Goal: Transaction & Acquisition: Purchase product/service

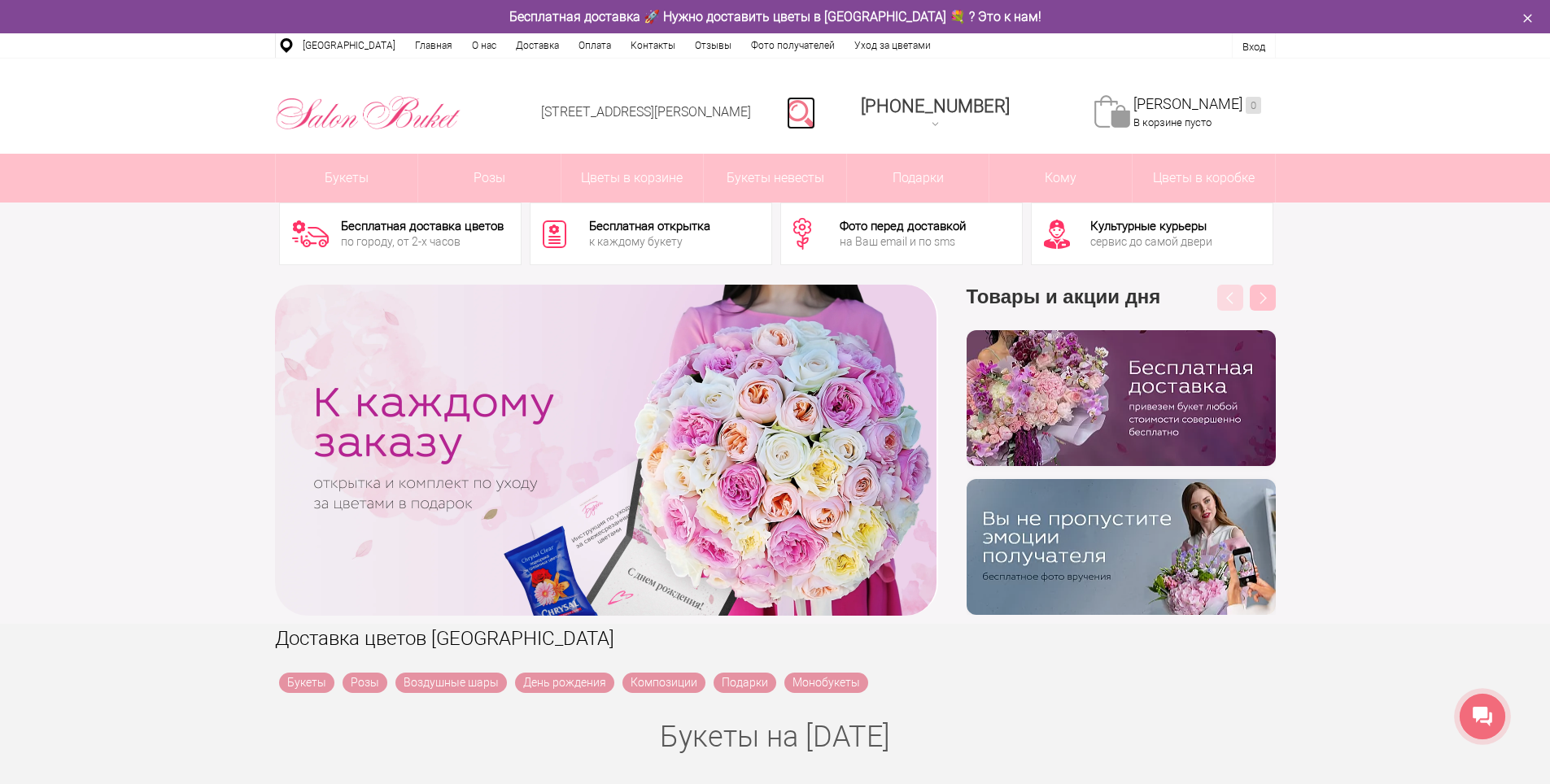
click at [815, 118] on link at bounding box center [801, 112] width 28 height 32
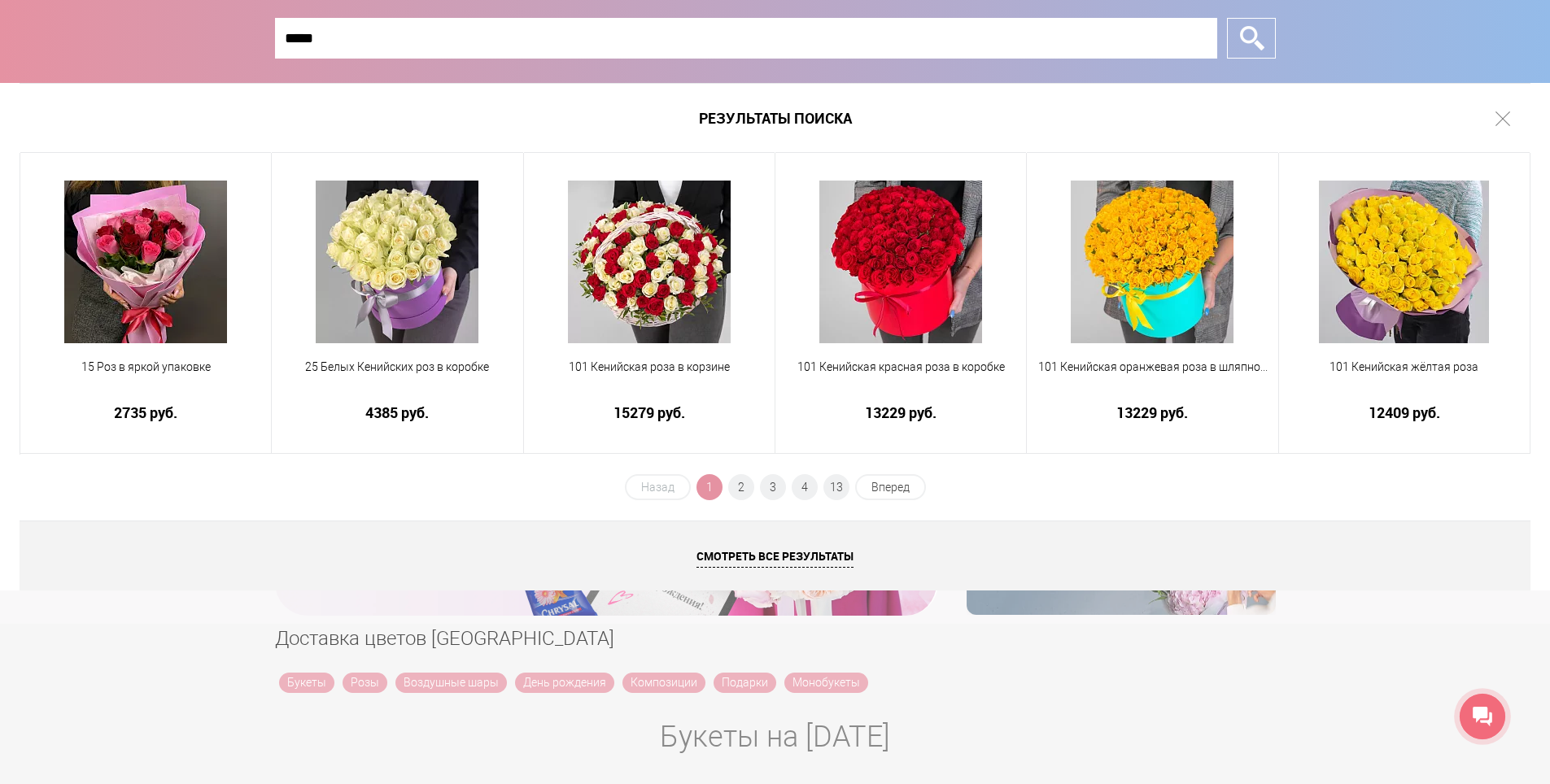
type input "*****"
click at [1227, 18] on input "*" at bounding box center [1251, 38] width 49 height 40
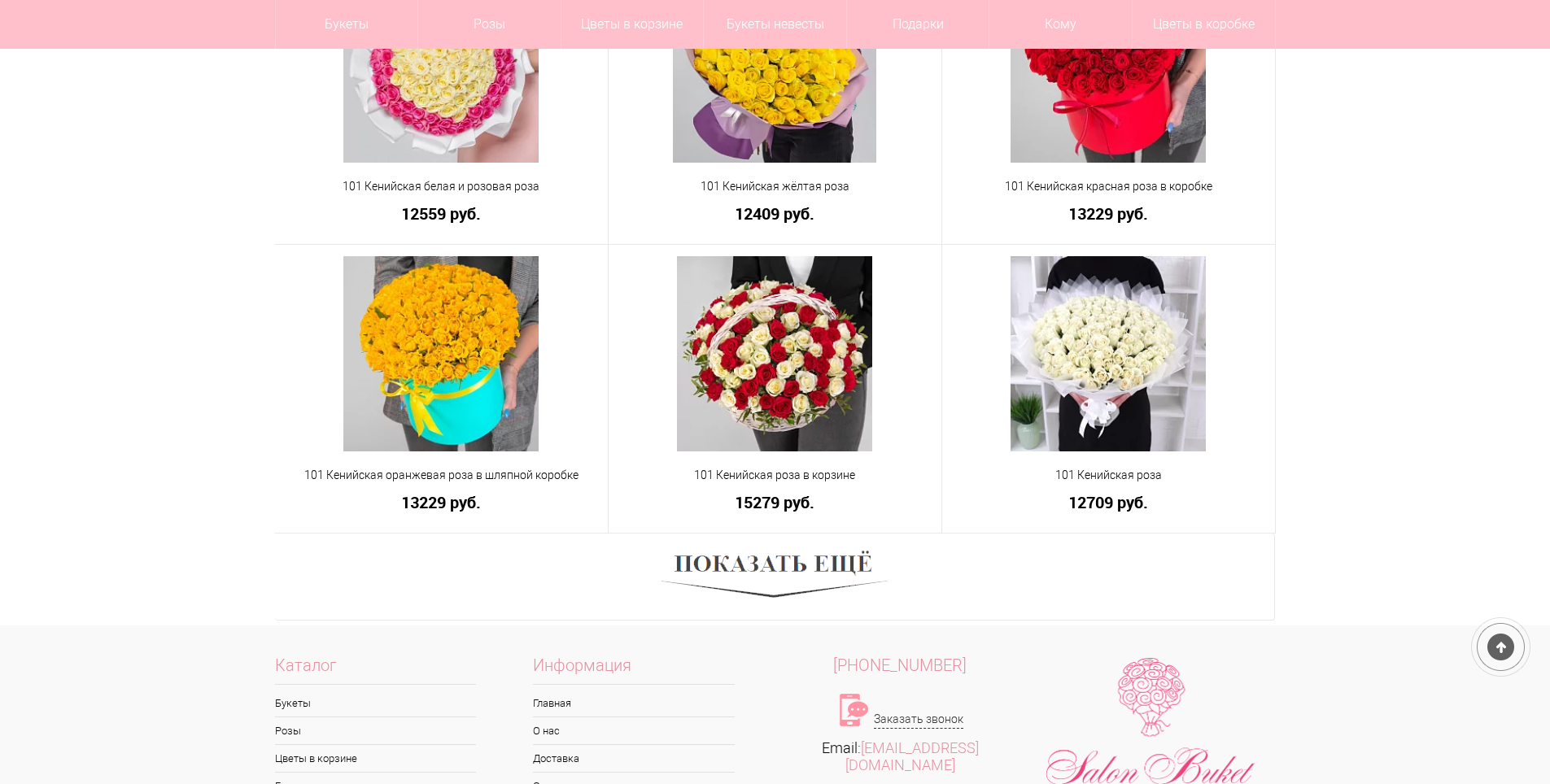
scroll to position [814, 0]
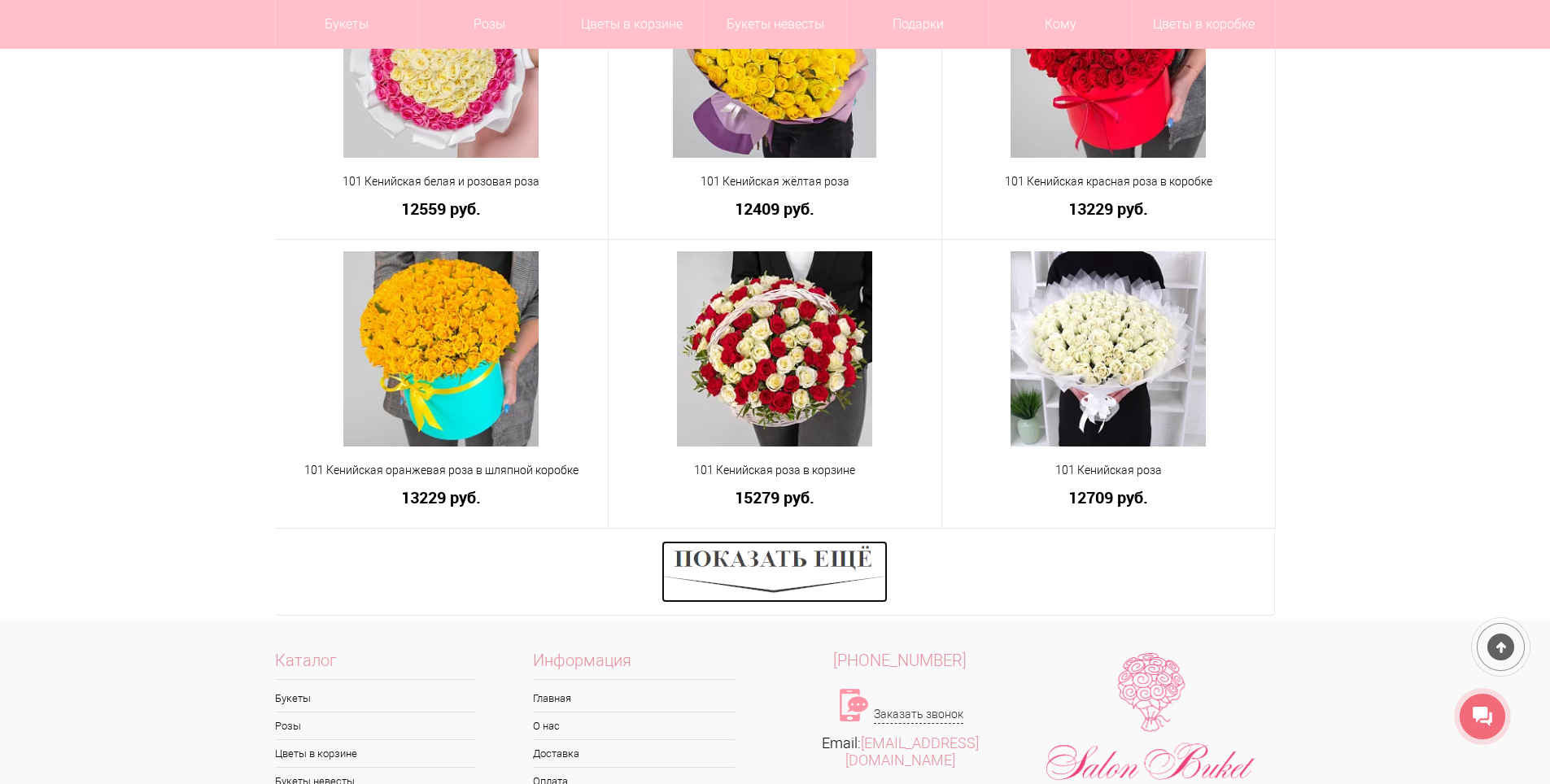
click at [821, 544] on img at bounding box center [775, 572] width 226 height 62
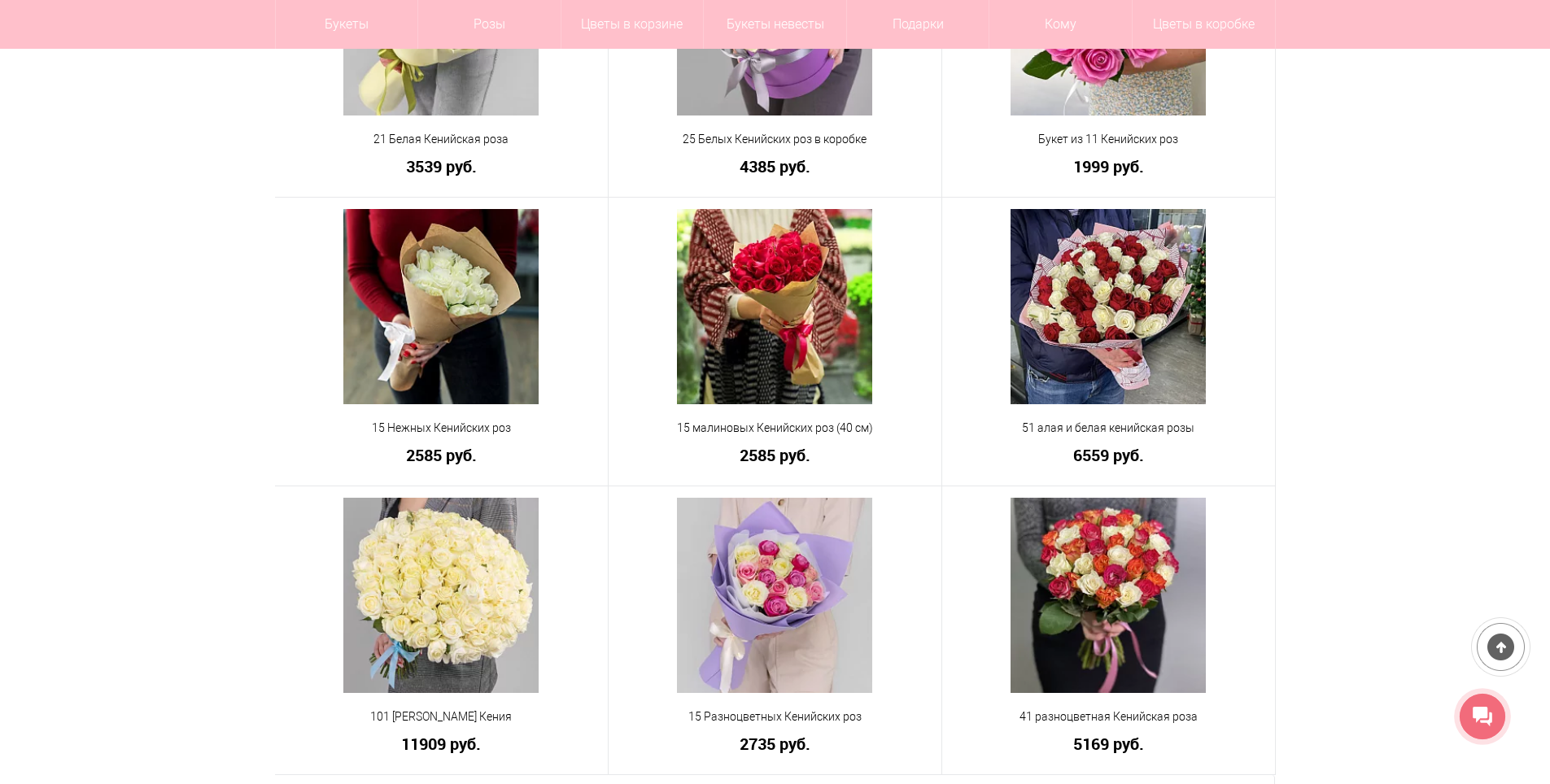
scroll to position [2115, 0]
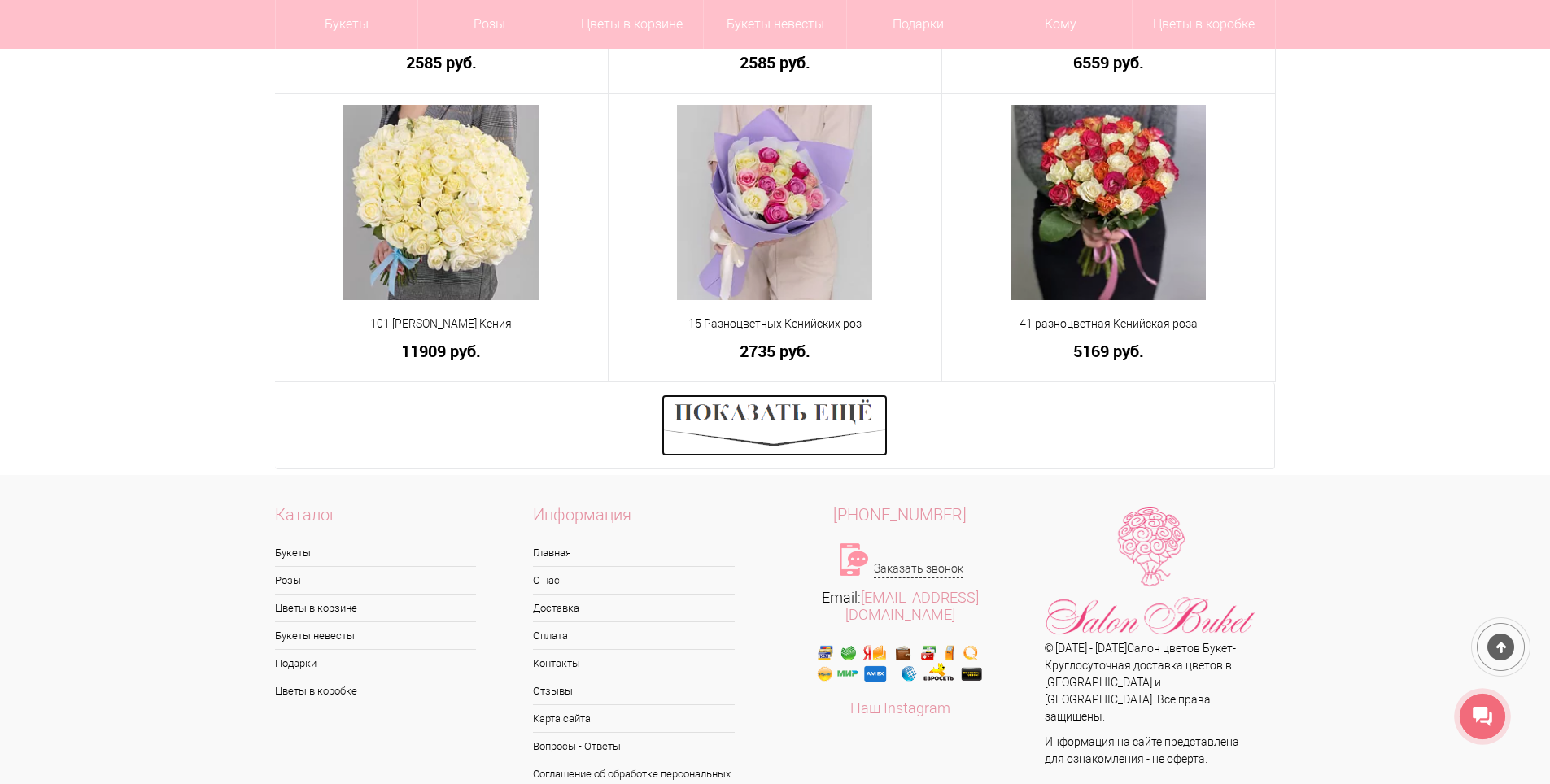
click at [785, 410] on img at bounding box center [775, 425] width 226 height 62
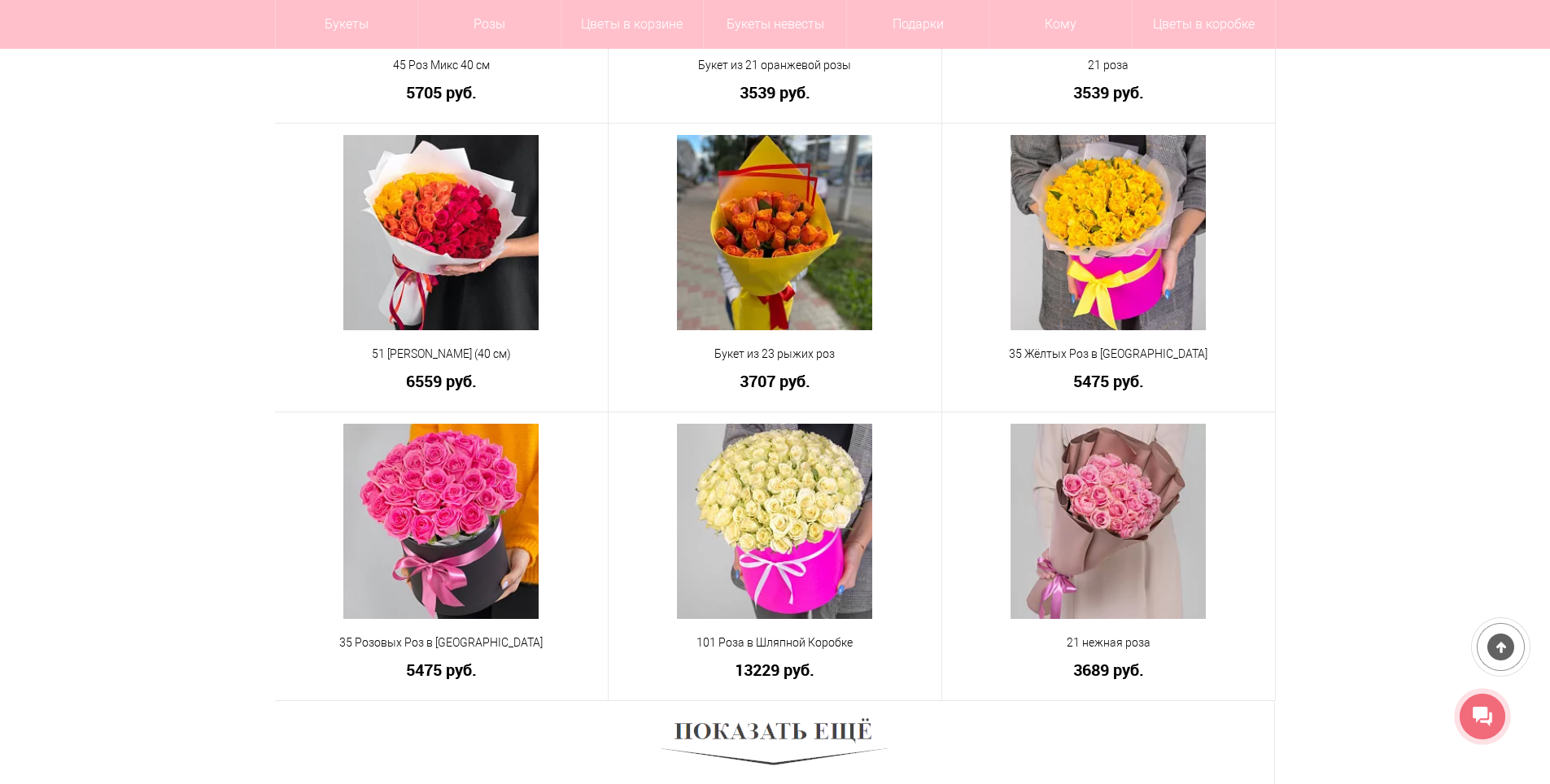
scroll to position [3335, 0]
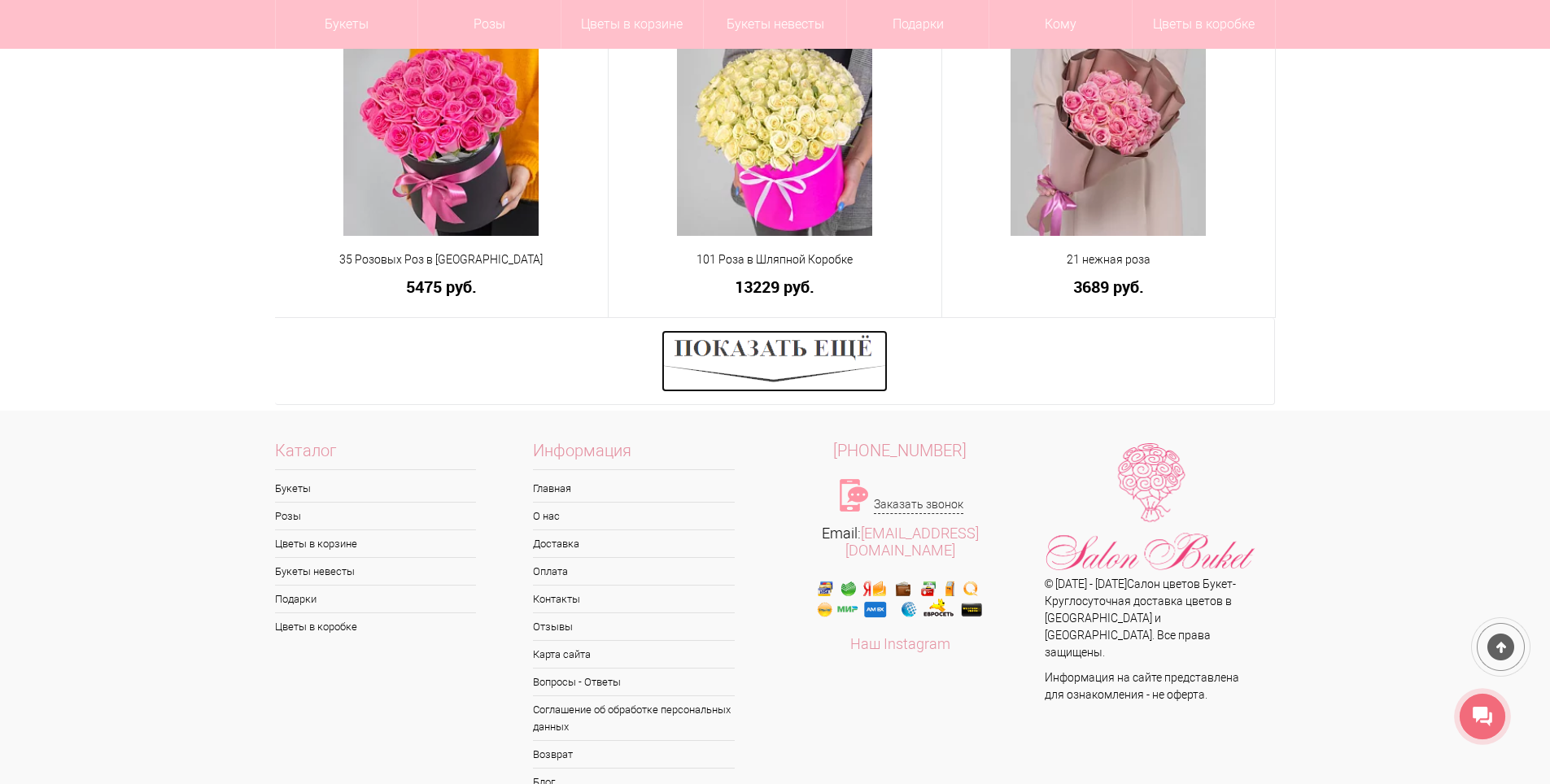
click at [808, 346] on img at bounding box center [775, 361] width 226 height 62
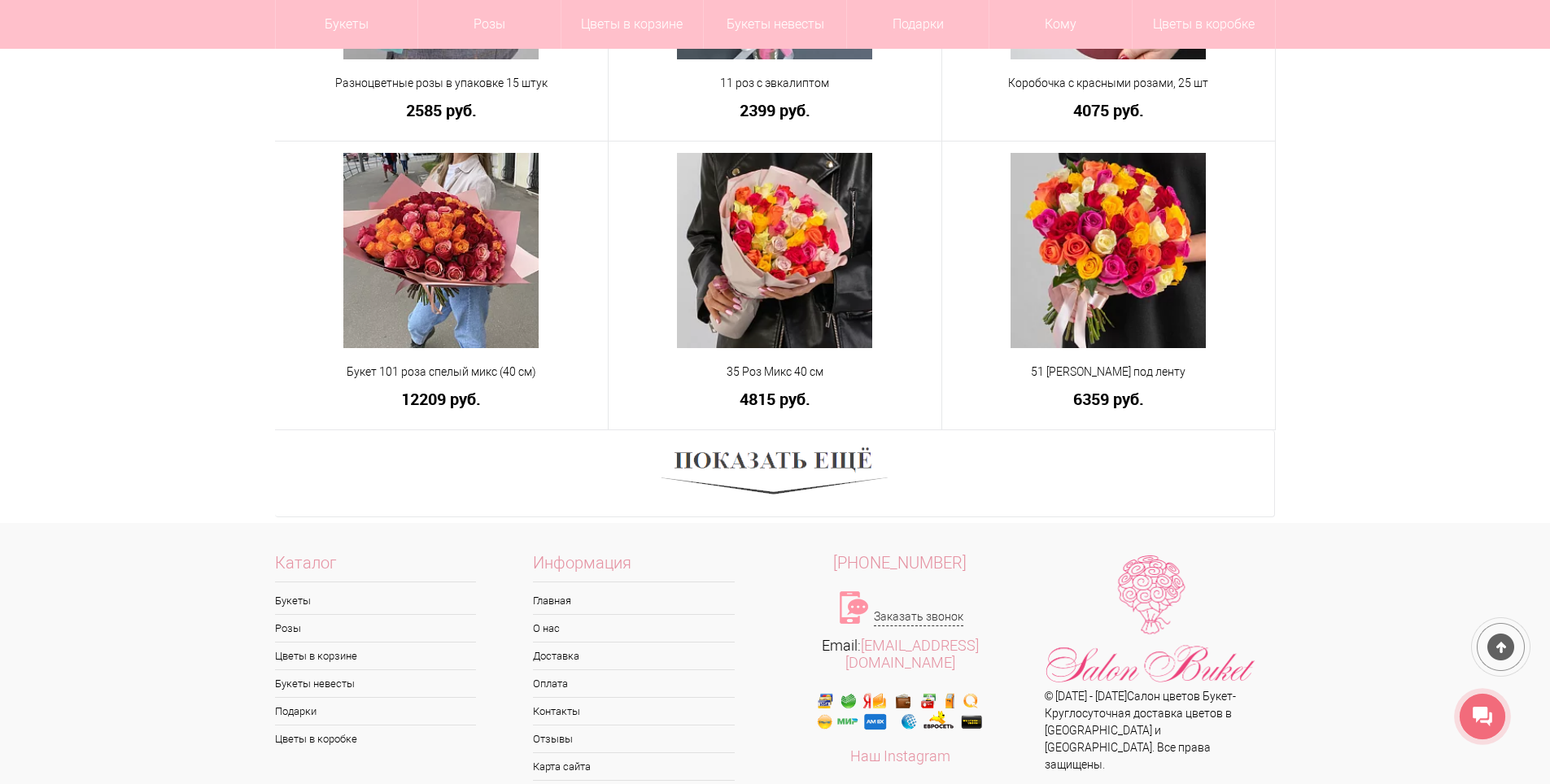
scroll to position [4531, 0]
